Goal: Task Accomplishment & Management: Complete application form

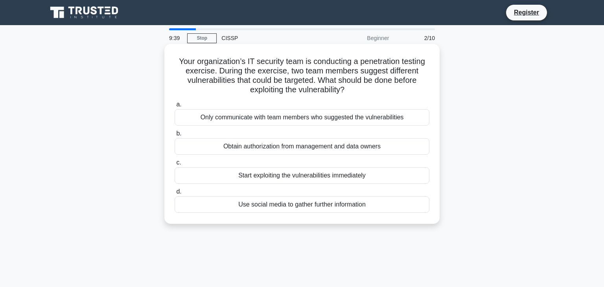
click at [327, 147] on div "Obtain authorization from management and data owners" at bounding box center [302, 146] width 255 height 17
click at [175, 136] on input "b. Obtain authorization from management and data owners" at bounding box center [175, 133] width 0 height 5
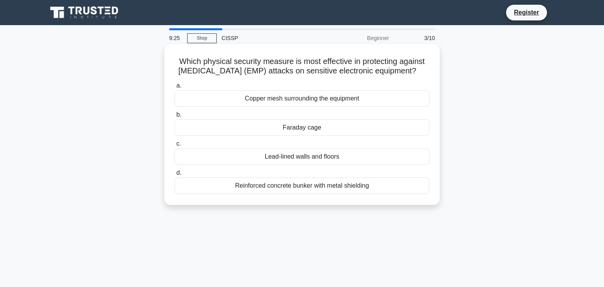
click at [319, 136] on div "Faraday cage" at bounding box center [302, 128] width 255 height 17
click at [175, 118] on input "[PERSON_NAME] cage" at bounding box center [175, 114] width 0 height 5
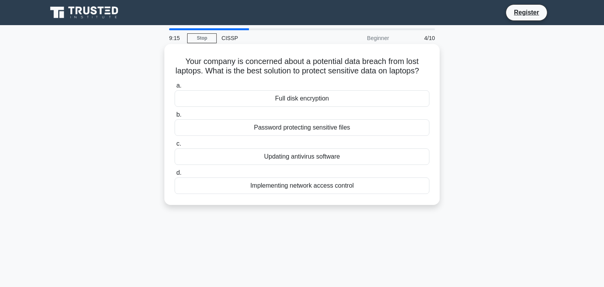
click at [321, 95] on div "Full disk encryption" at bounding box center [302, 98] width 255 height 17
click at [175, 88] on input "a. Full disk encryption" at bounding box center [175, 85] width 0 height 5
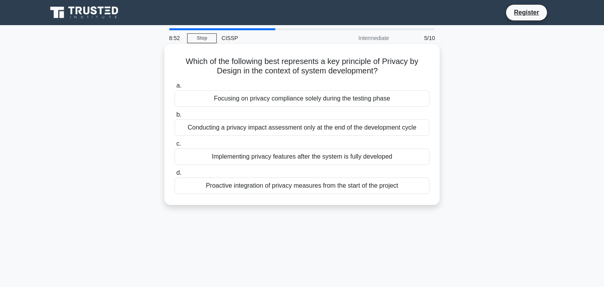
click at [310, 187] on div "Proactive integration of privacy measures from the start of the project" at bounding box center [302, 186] width 255 height 17
click at [175, 176] on input "d. Proactive integration of privacy measures from the start of the project" at bounding box center [175, 173] width 0 height 5
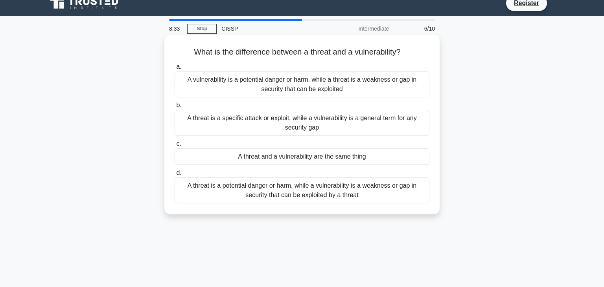
scroll to position [7, 0]
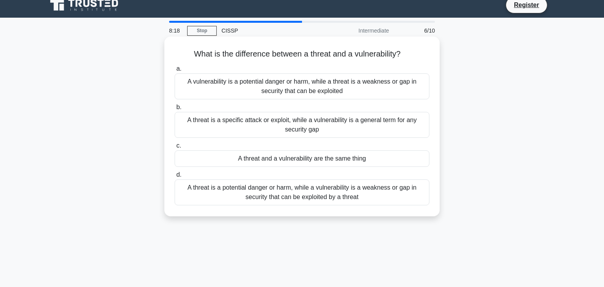
click at [230, 193] on div "A threat is a potential danger or harm, while a vulnerability is a weakness or …" at bounding box center [302, 193] width 255 height 26
click at [175, 178] on input "d. A threat is a potential danger or harm, while a vulnerability is a weakness …" at bounding box center [175, 175] width 0 height 5
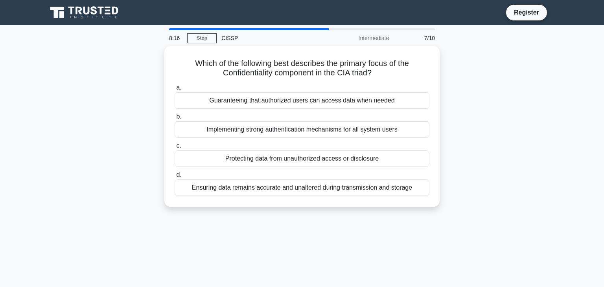
scroll to position [0, 0]
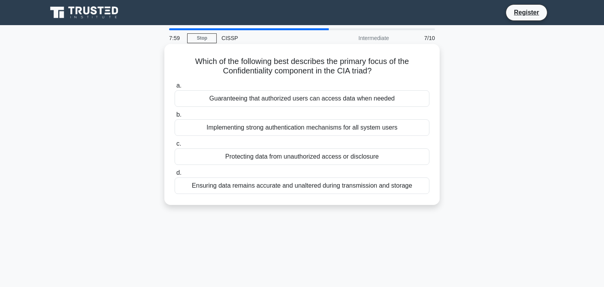
click at [275, 162] on div "Protecting data from unauthorized access or disclosure" at bounding box center [302, 157] width 255 height 17
click at [175, 147] on input "c. Protecting data from unauthorized access or disclosure" at bounding box center [175, 144] width 0 height 5
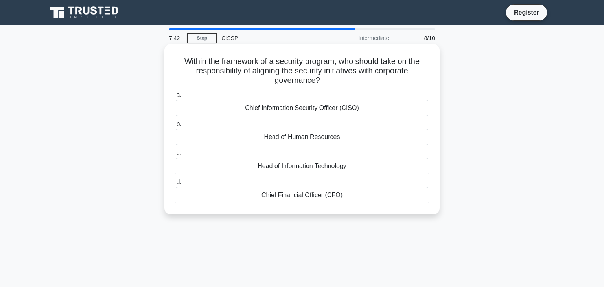
click at [280, 107] on div "Chief Information Security Officer (CISO)" at bounding box center [302, 108] width 255 height 17
click at [175, 98] on input "a. Chief Information Security Officer (CISO)" at bounding box center [175, 95] width 0 height 5
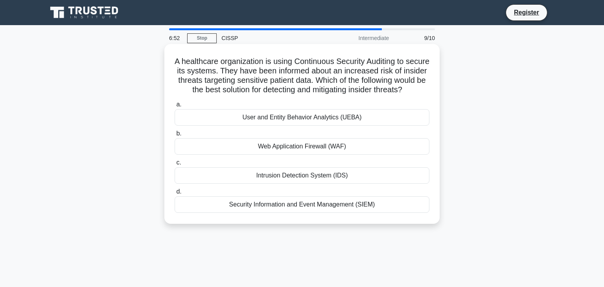
click at [333, 120] on div "User and Entity Behavior Analytics (UEBA)" at bounding box center [302, 117] width 255 height 17
click at [175, 107] on input "a. User and Entity Behavior Analytics (UEBA)" at bounding box center [175, 104] width 0 height 5
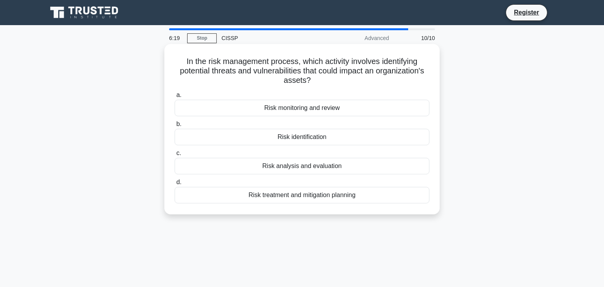
click at [318, 115] on div "Risk monitoring and review" at bounding box center [302, 108] width 255 height 17
click at [175, 98] on input "a. Risk monitoring and review" at bounding box center [175, 95] width 0 height 5
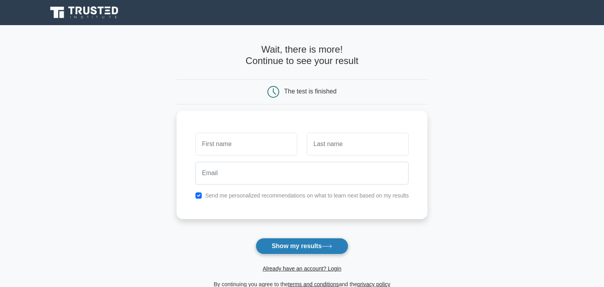
click at [294, 245] on button "Show my results" at bounding box center [302, 246] width 93 height 17
click at [292, 245] on button "Show my results" at bounding box center [302, 246] width 93 height 17
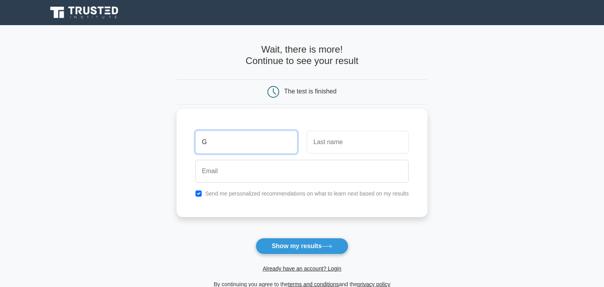
type input "G"
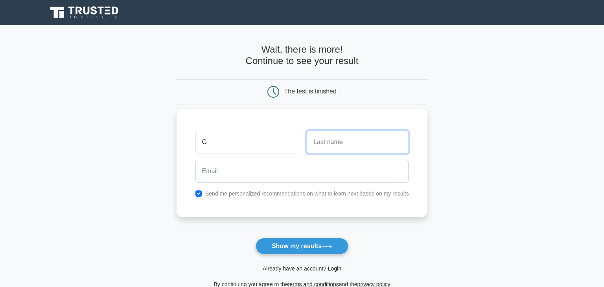
click at [335, 147] on input "text" at bounding box center [358, 142] width 102 height 23
type input "C"
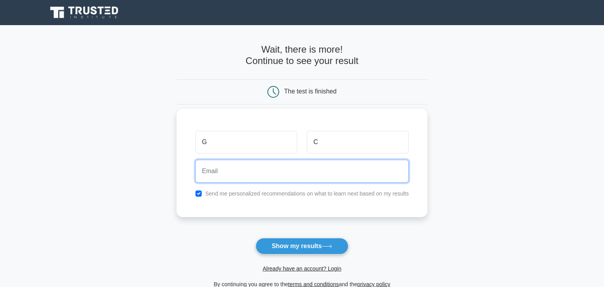
click at [301, 161] on input "email" at bounding box center [302, 171] width 214 height 23
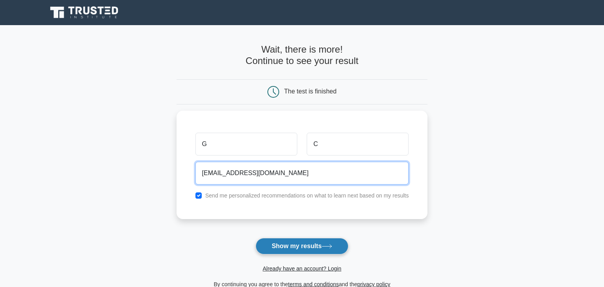
type input "gamingcorps1@gmail.com"
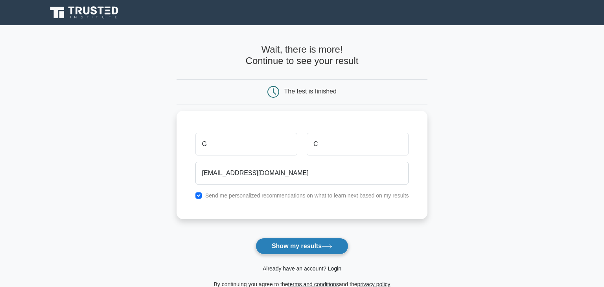
click at [311, 241] on button "Show my results" at bounding box center [302, 246] width 93 height 17
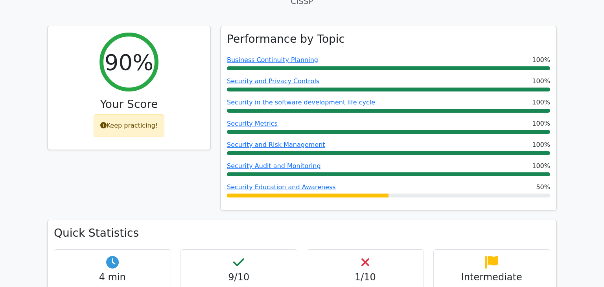
scroll to position [280, 0]
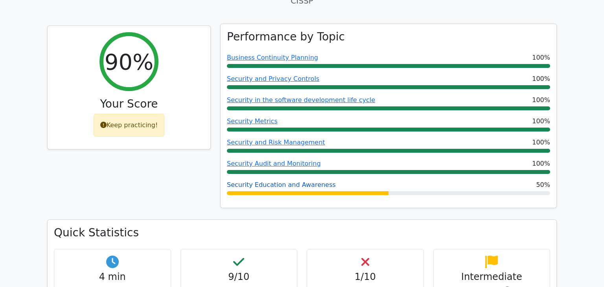
click at [260, 181] on link "Security Education and Awareness" at bounding box center [281, 184] width 109 height 7
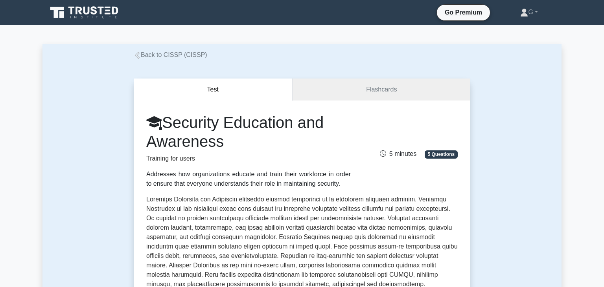
scroll to position [271, 0]
